Goal: Entertainment & Leisure: Consume media (video, audio)

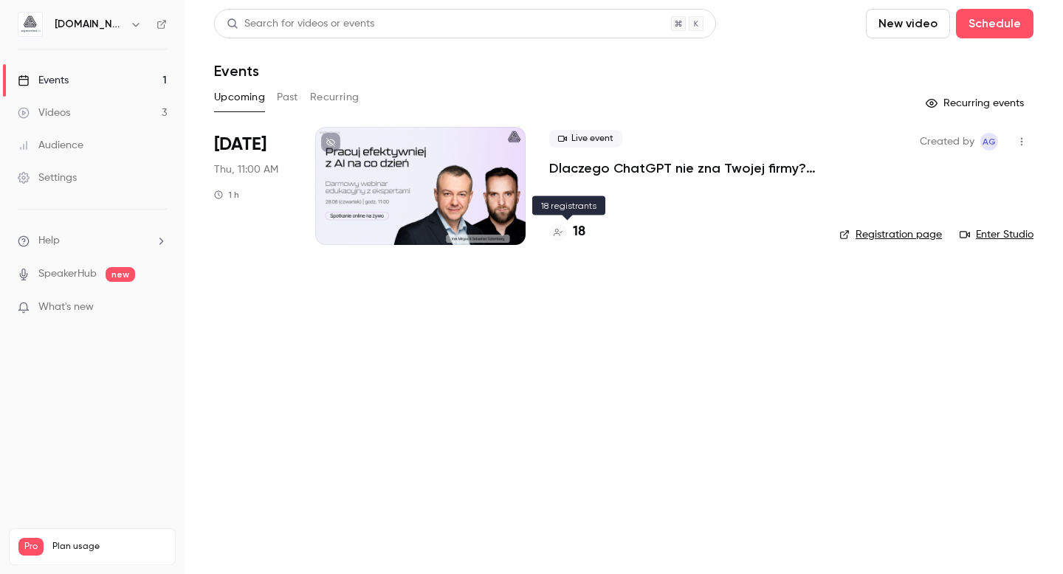
click at [569, 227] on div "18" at bounding box center [567, 232] width 36 height 20
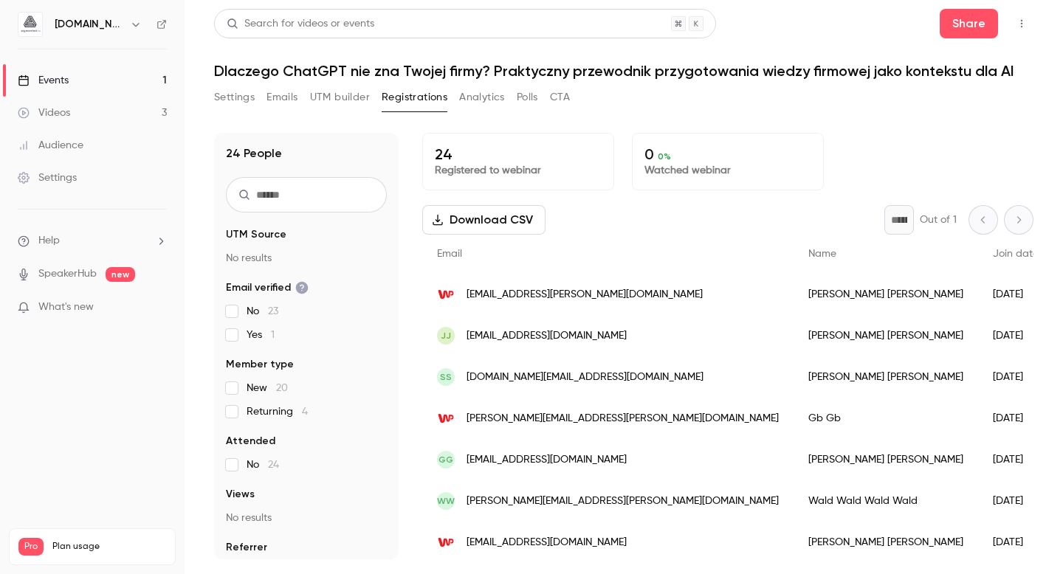
click at [292, 97] on button "Emails" at bounding box center [281, 98] width 31 height 24
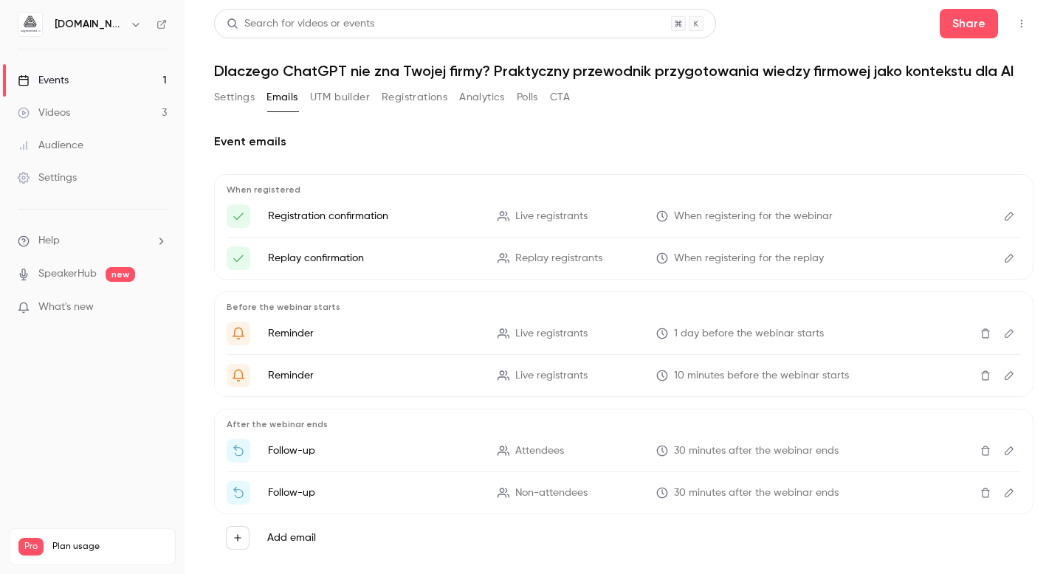
scroll to position [26, 0]
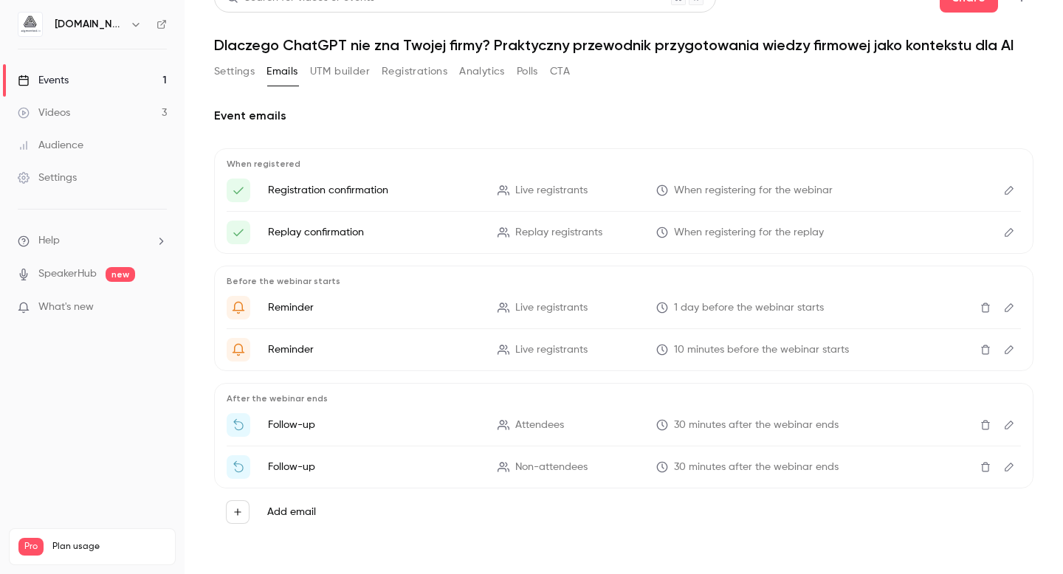
click at [63, 117] on div "Videos" at bounding box center [44, 113] width 52 height 15
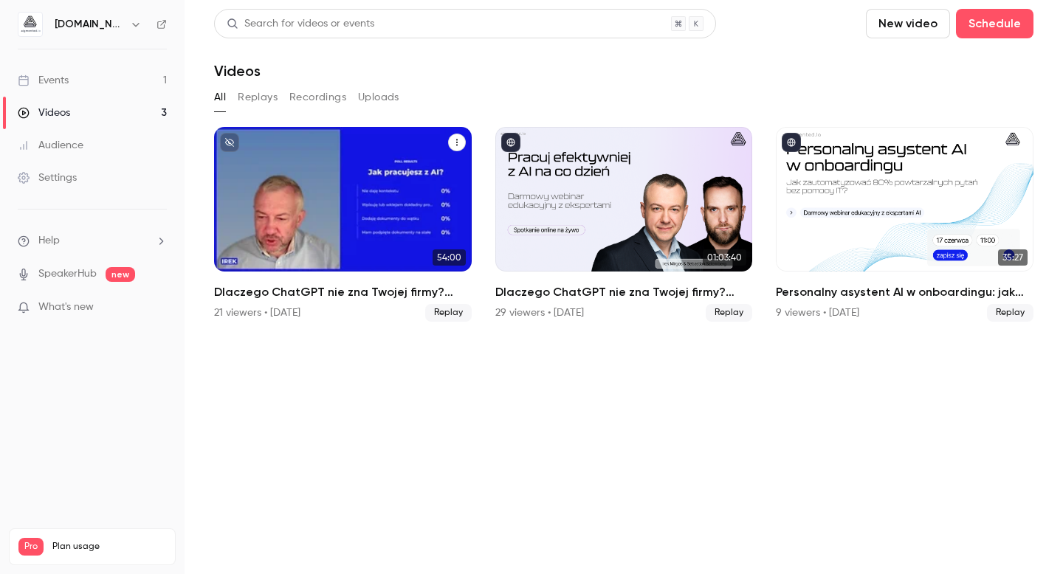
click at [394, 293] on h2 "Dlaczego ChatGPT nie zna Twojej firmy? Praktyczny przewodnik przygotowania wied…" at bounding box center [343, 292] width 258 height 18
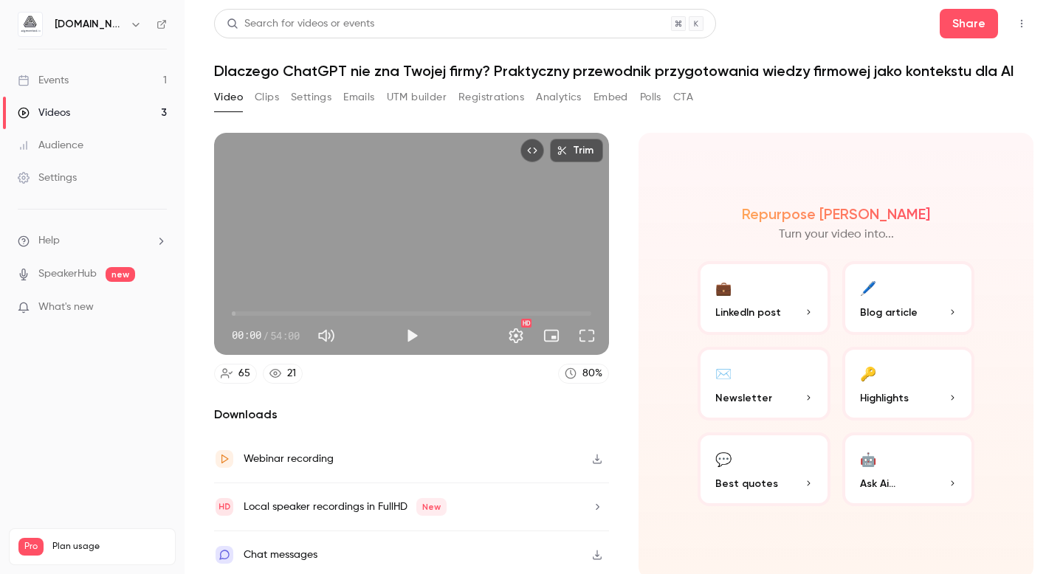
click at [362, 93] on button "Emails" at bounding box center [358, 98] width 31 height 24
